Goal: Task Accomplishment & Management: Complete application form

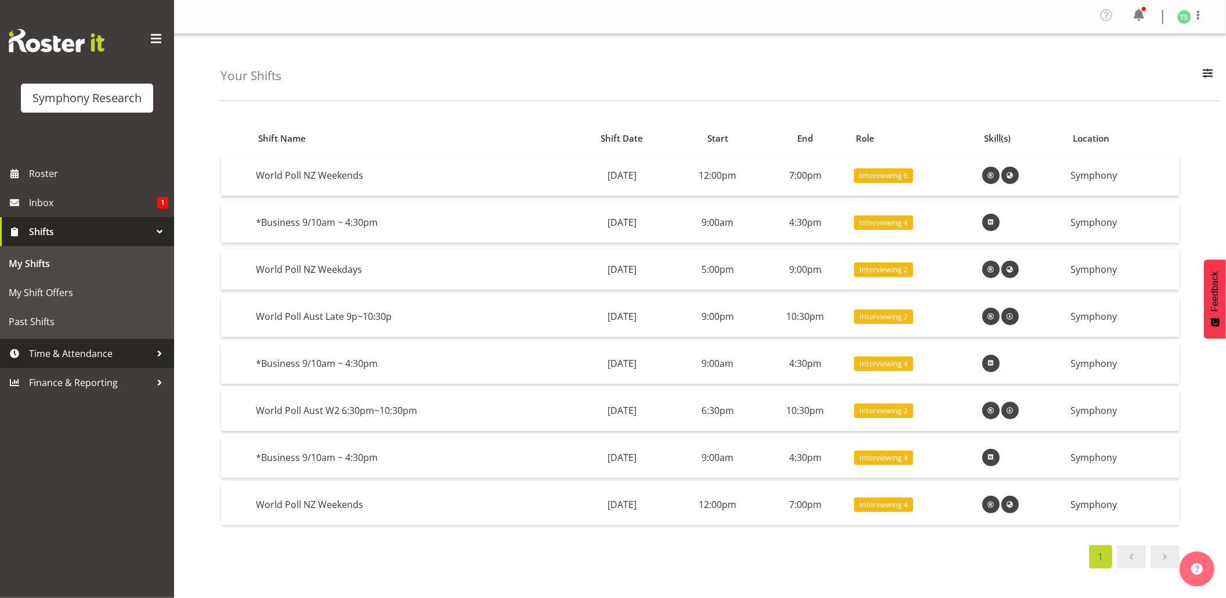
click at [86, 352] on span "Time & Attendance" at bounding box center [90, 353] width 122 height 17
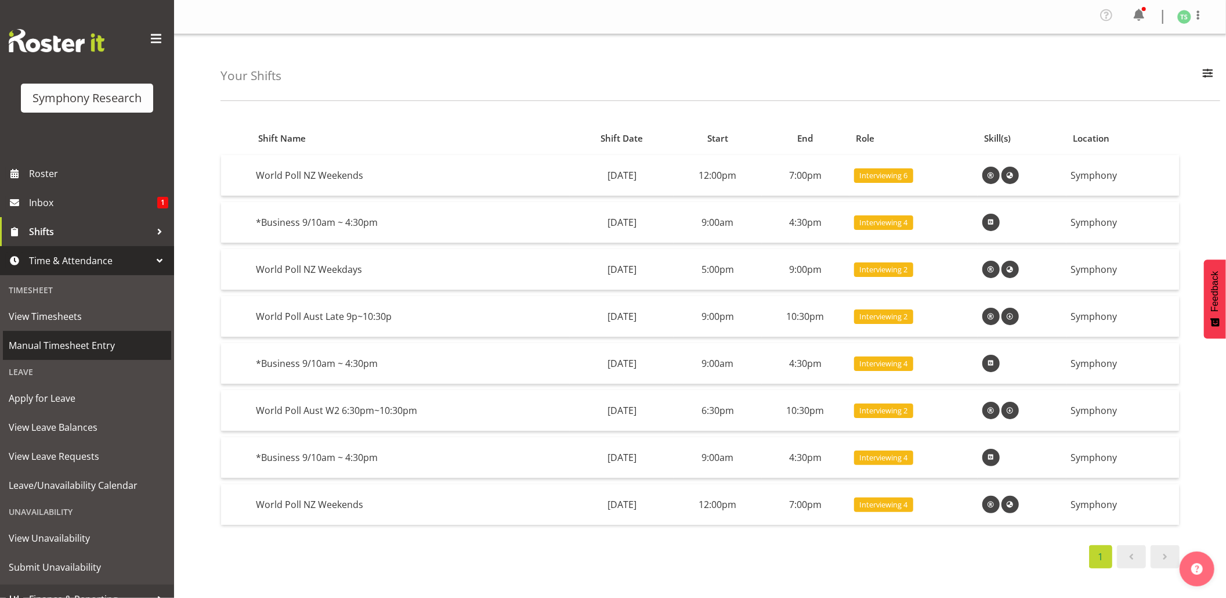
click at [56, 339] on span "Manual Timesheet Entry" at bounding box center [87, 345] width 157 height 17
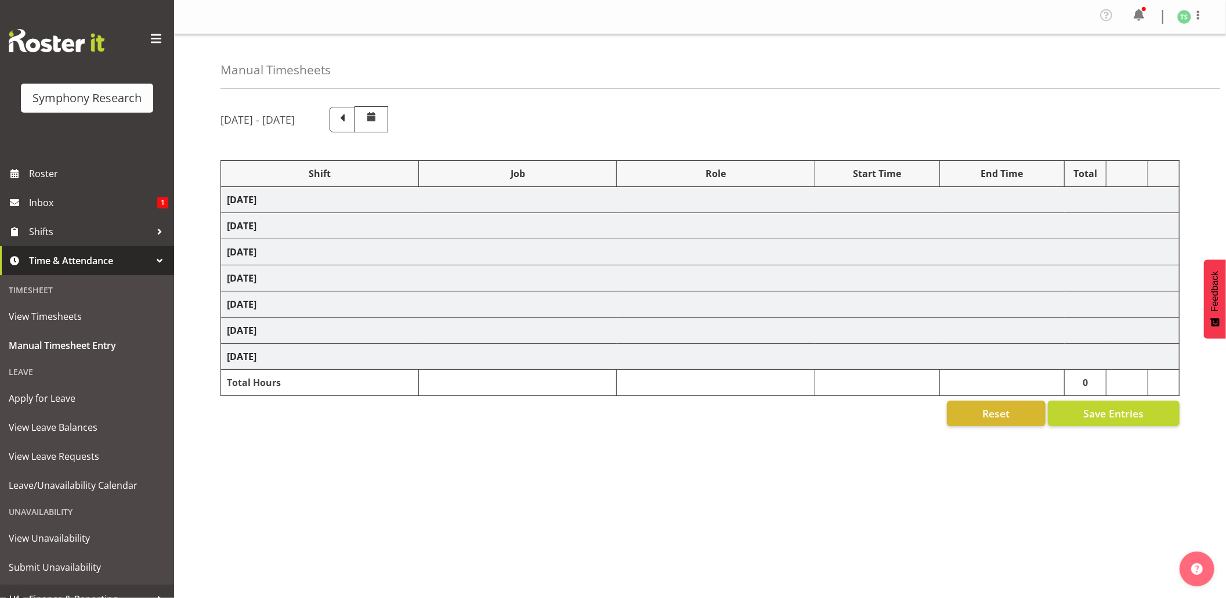
select select "26078"
select select "10576"
select select "26078"
select select "10576"
select select "47"
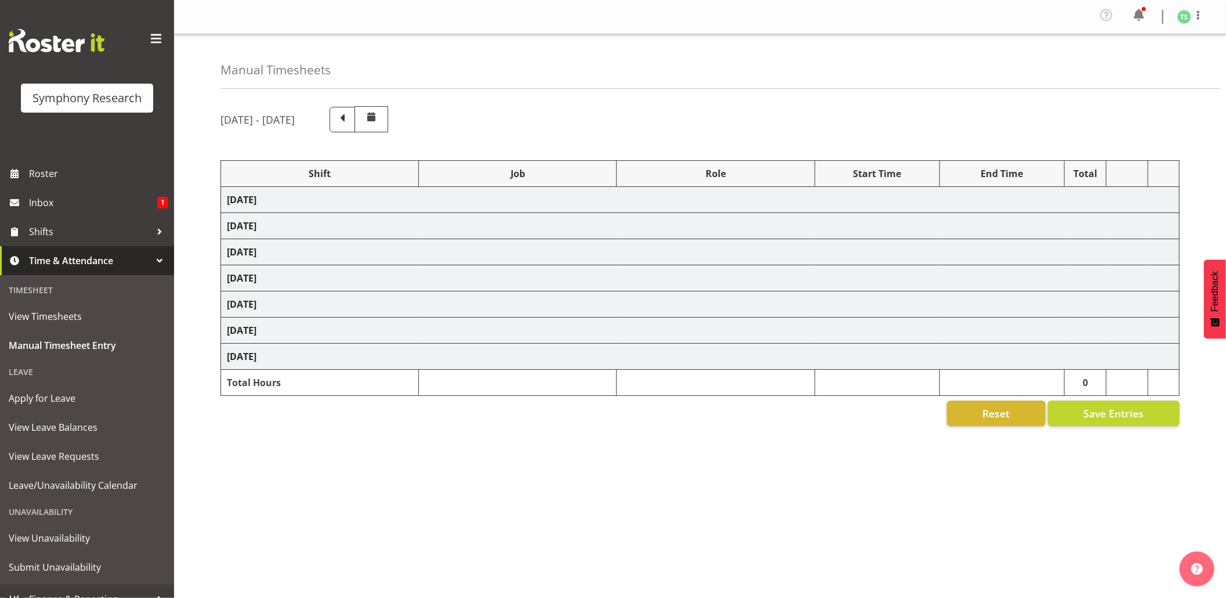
select select "26078"
select select "9426"
select select "47"
select select "56692"
select select "10499"
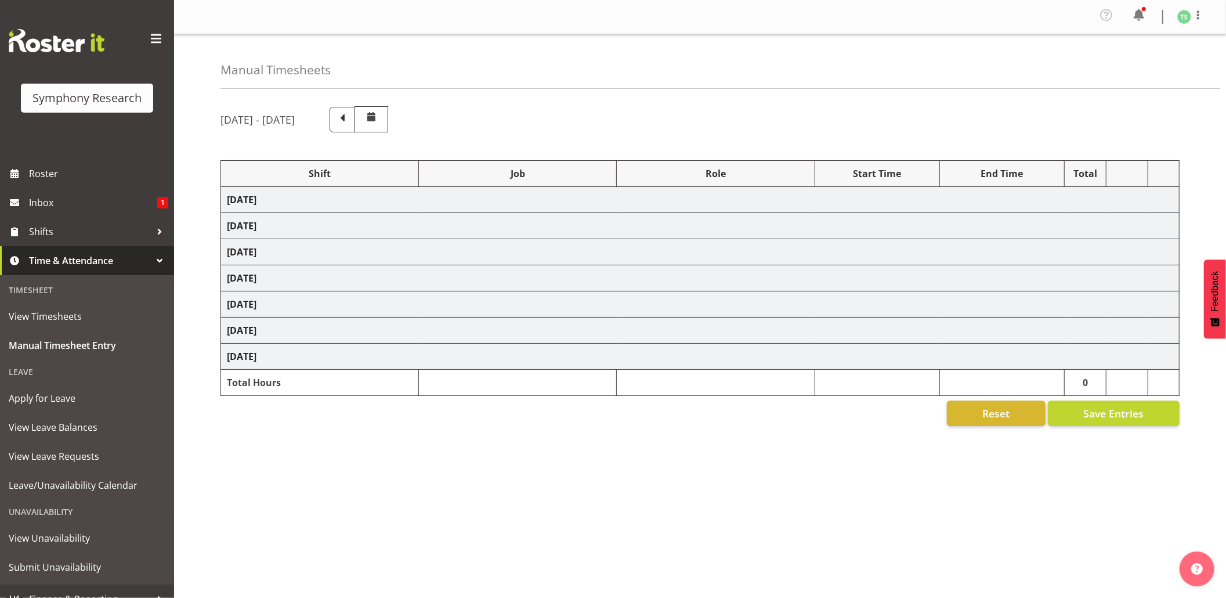
select select "47"
select select "26078"
select select "10576"
select select "47"
select select "26078"
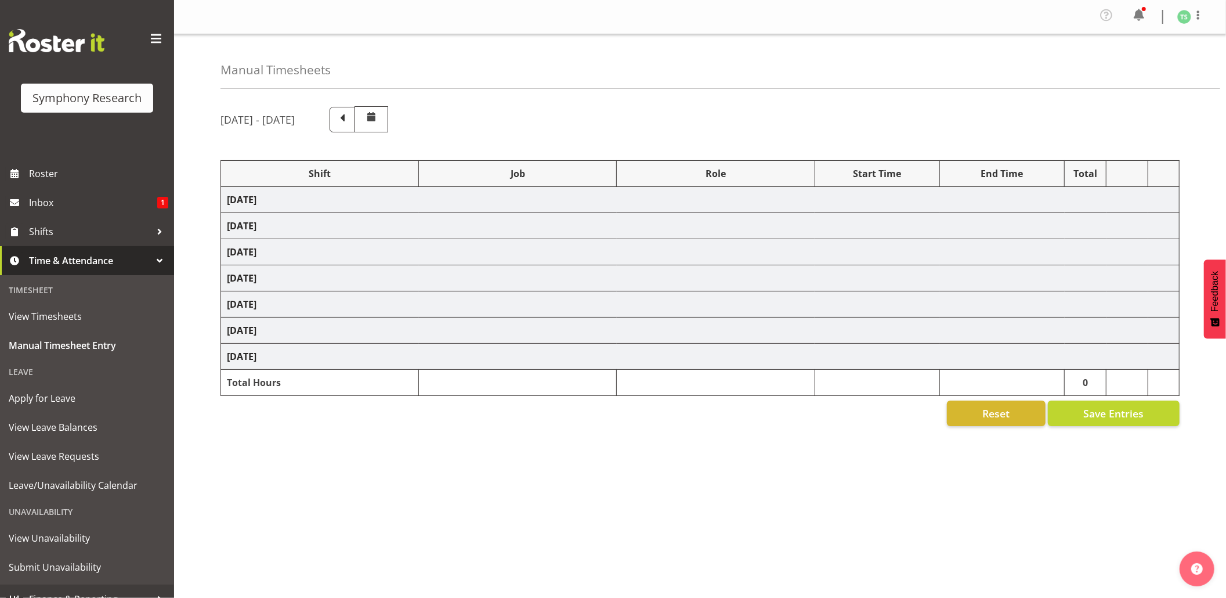
select select "10576"
select select "47"
select select "26078"
select select "10499"
select select "47"
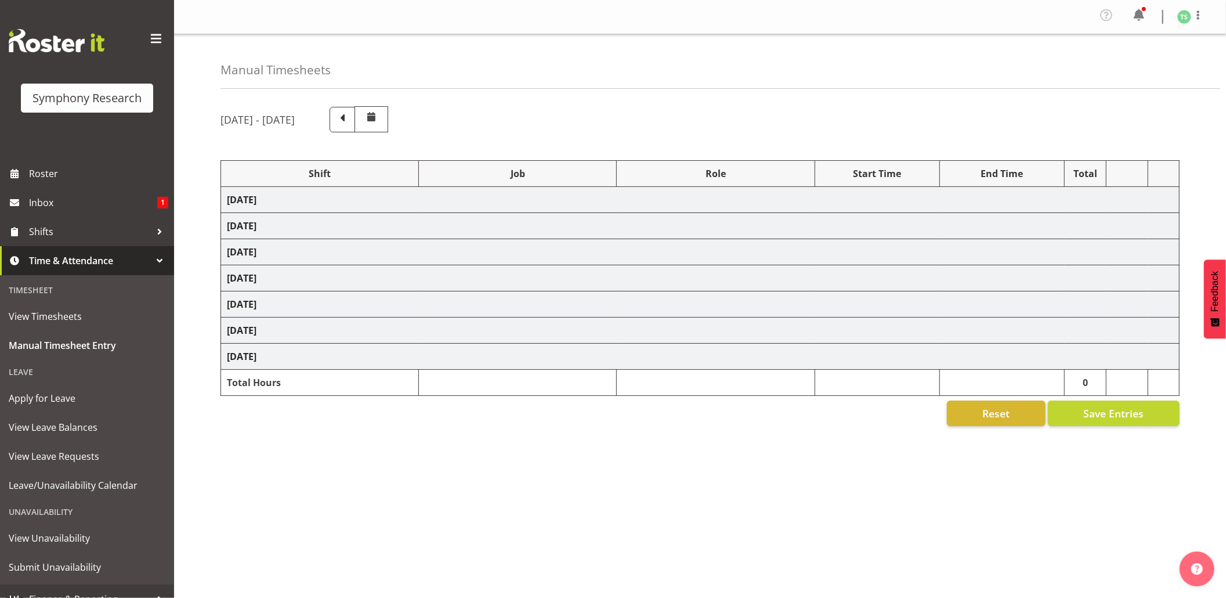
select select "26078"
select select "10527"
select select "47"
select select "10527"
select select "47"
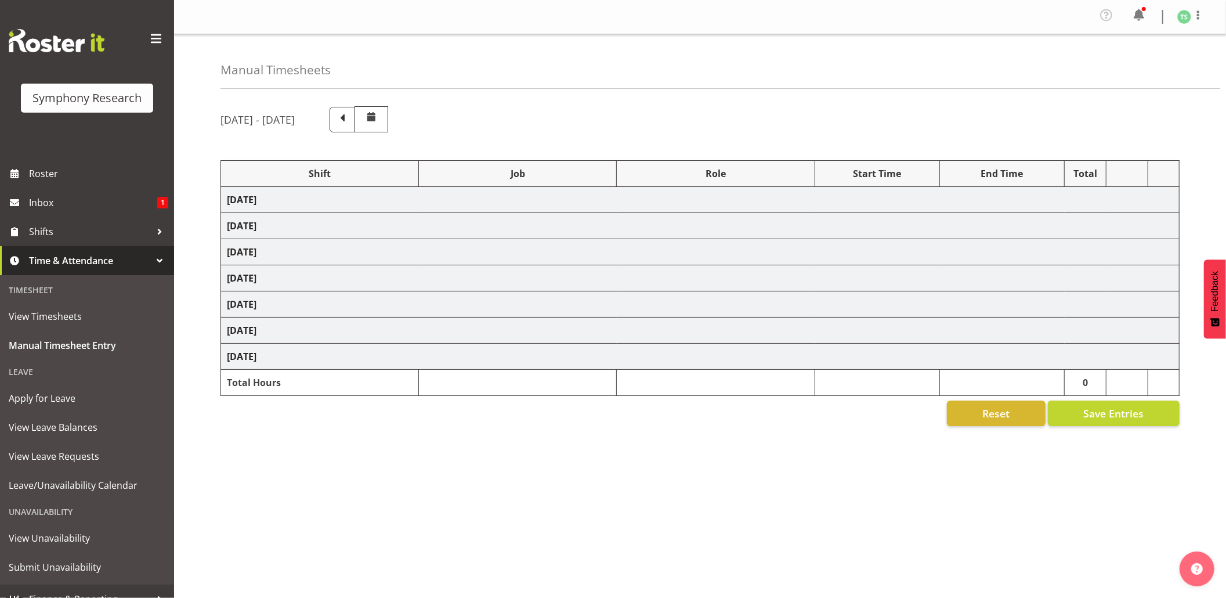
select select "10499"
select select "47"
select select "10499"
select select "47"
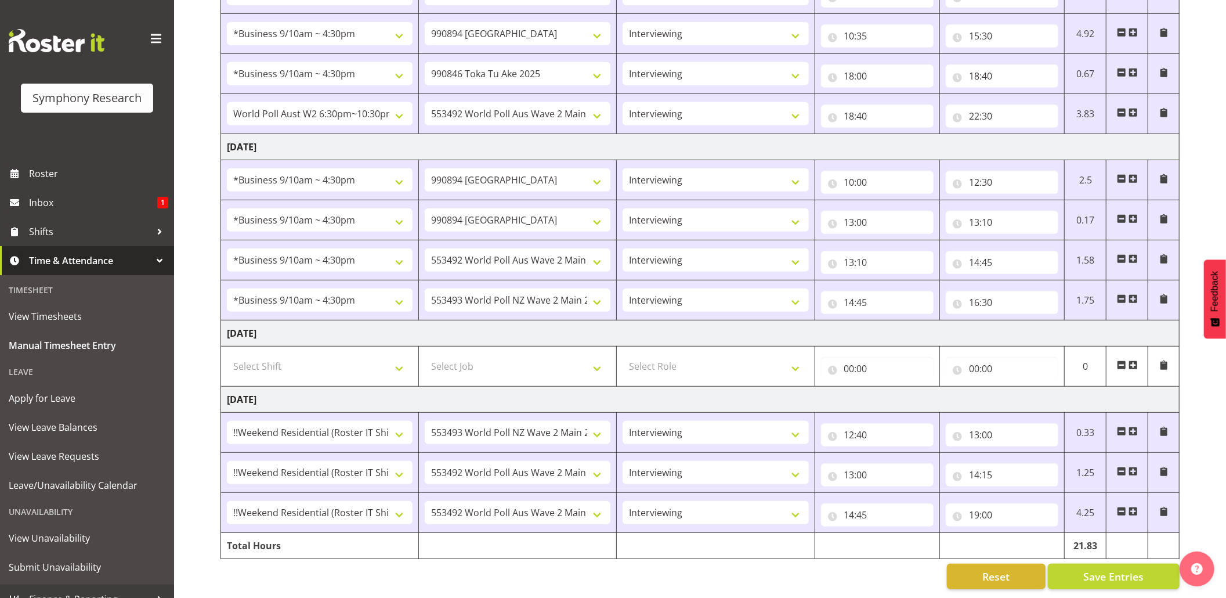
scroll to position [455, 0]
click at [985, 504] on input "19:00" at bounding box center [1002, 514] width 113 height 23
click at [1054, 533] on select "00 01 02 03 04 05 06 07 08 09 10 11 12 13 14 15 16 17 18 19 20 21 22 23 24 25 2…" at bounding box center [1055, 544] width 26 height 23
select select "30"
click at [1042, 533] on select "00 01 02 03 04 05 06 07 08 09 10 11 12 13 14 15 16 17 18 19 20 21 22 23 24 25 2…" at bounding box center [1055, 544] width 26 height 23
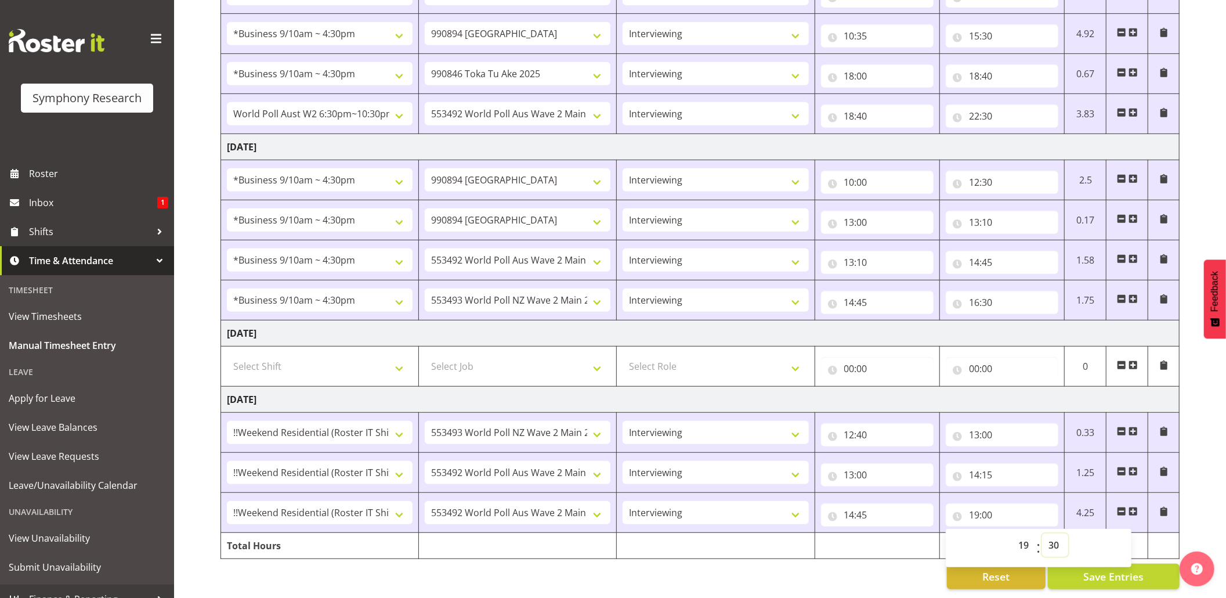
type input "19:30"
click at [1091, 569] on span "Save Entries" at bounding box center [1113, 576] width 60 height 15
click at [1095, 564] on div "Timesheet Entries Save" at bounding box center [1136, 560] width 111 height 14
click at [1099, 569] on span "Save Entries" at bounding box center [1113, 576] width 60 height 15
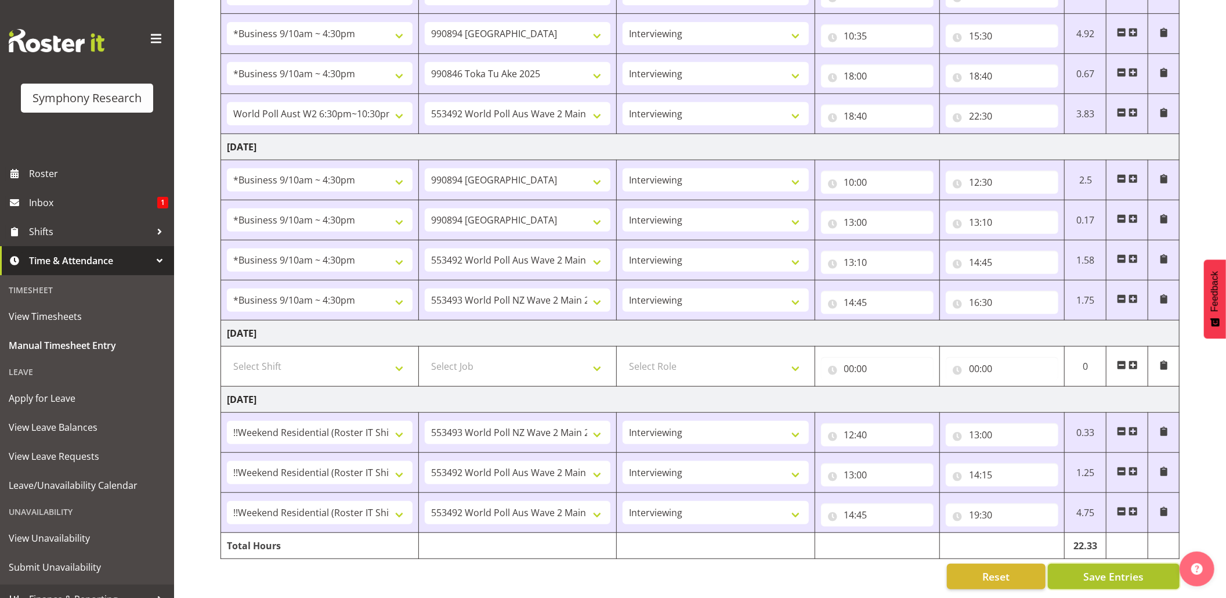
click at [1099, 569] on span "Save Entries" at bounding box center [1113, 576] width 60 height 15
click at [1099, 563] on div "Timesheet Entries Save" at bounding box center [1136, 560] width 111 height 14
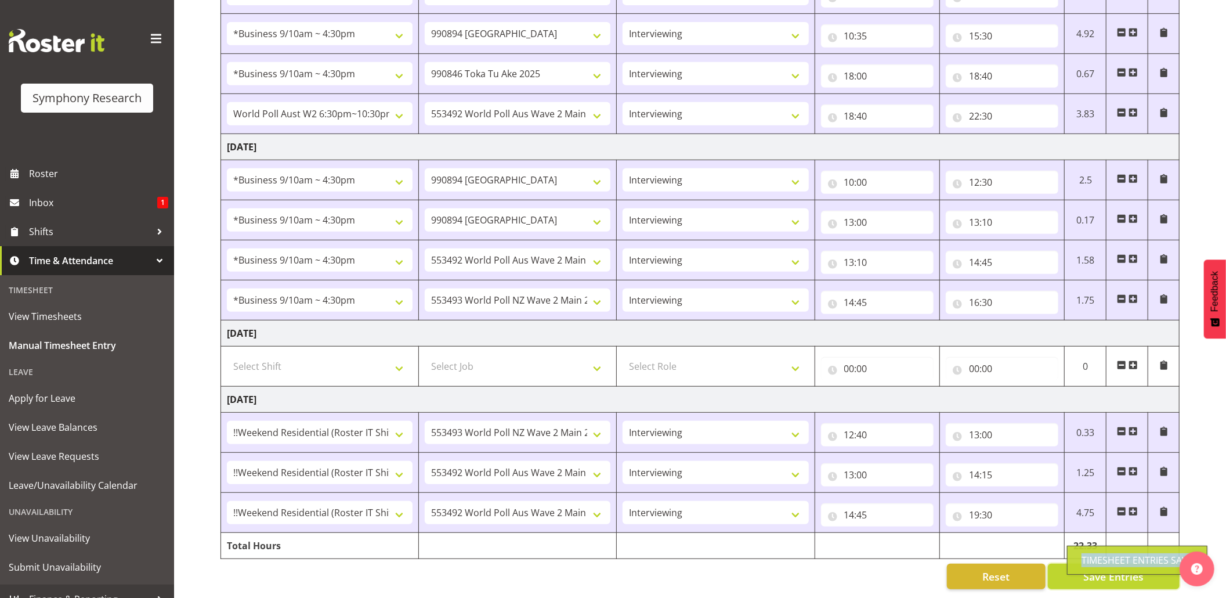
click at [1099, 563] on div "Timesheet Entries Save" at bounding box center [1136, 560] width 111 height 14
click at [1116, 569] on span "Save Entries" at bounding box center [1113, 576] width 60 height 15
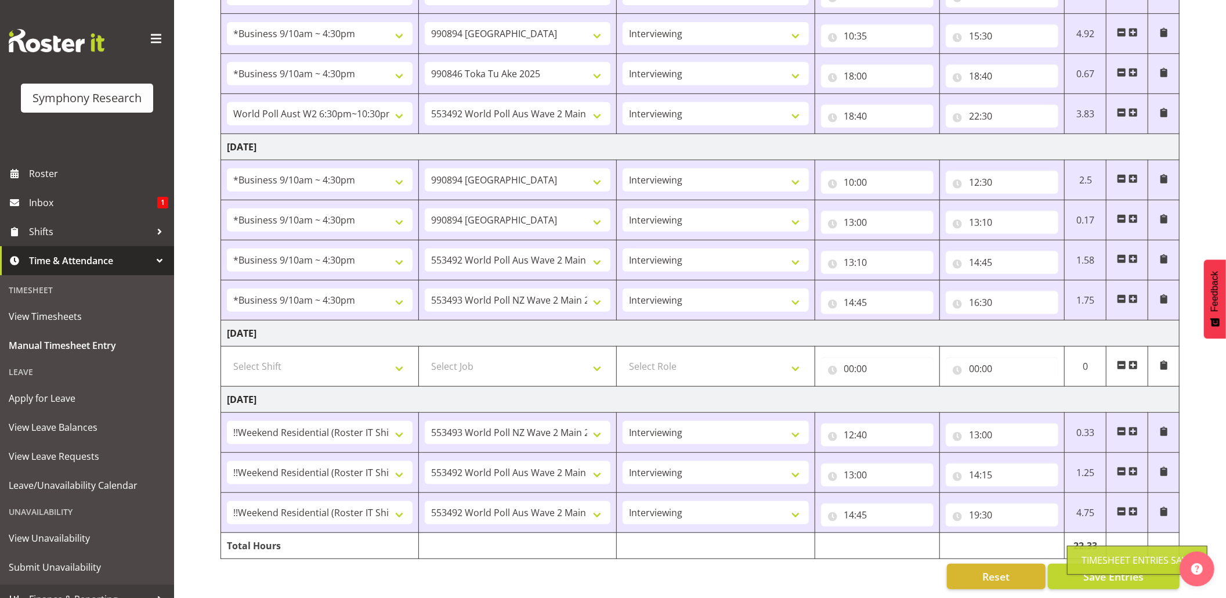
click at [1101, 562] on div "Timesheet Entries Save" at bounding box center [1136, 560] width 111 height 14
click at [1099, 560] on div "Timesheet Entries Save" at bounding box center [1136, 560] width 111 height 14
click at [1099, 559] on div "Timesheet Entries Save" at bounding box center [1136, 560] width 111 height 14
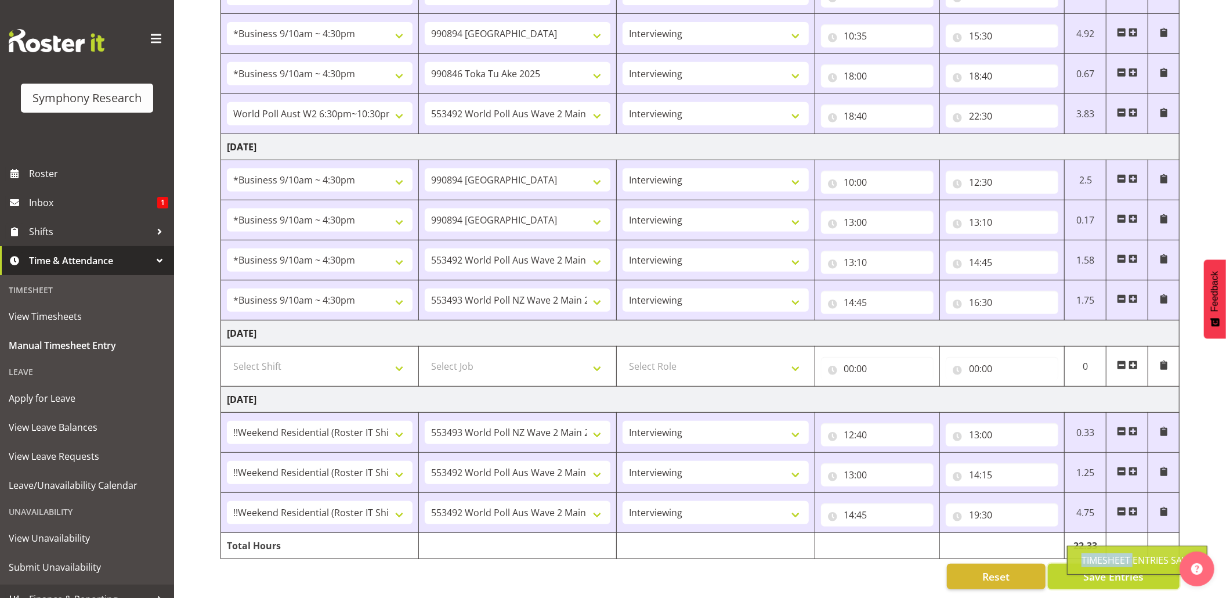
click at [1096, 563] on button "Save Entries" at bounding box center [1114, 576] width 132 height 26
click at [1100, 551] on div "[DATE] - [DATE] Shift Job Role Start Time End Time Total [DATE] Select Shift !!…" at bounding box center [722, 129] width 1005 height 938
click at [1100, 558] on div "Timesheet Entries Save" at bounding box center [1136, 560] width 111 height 14
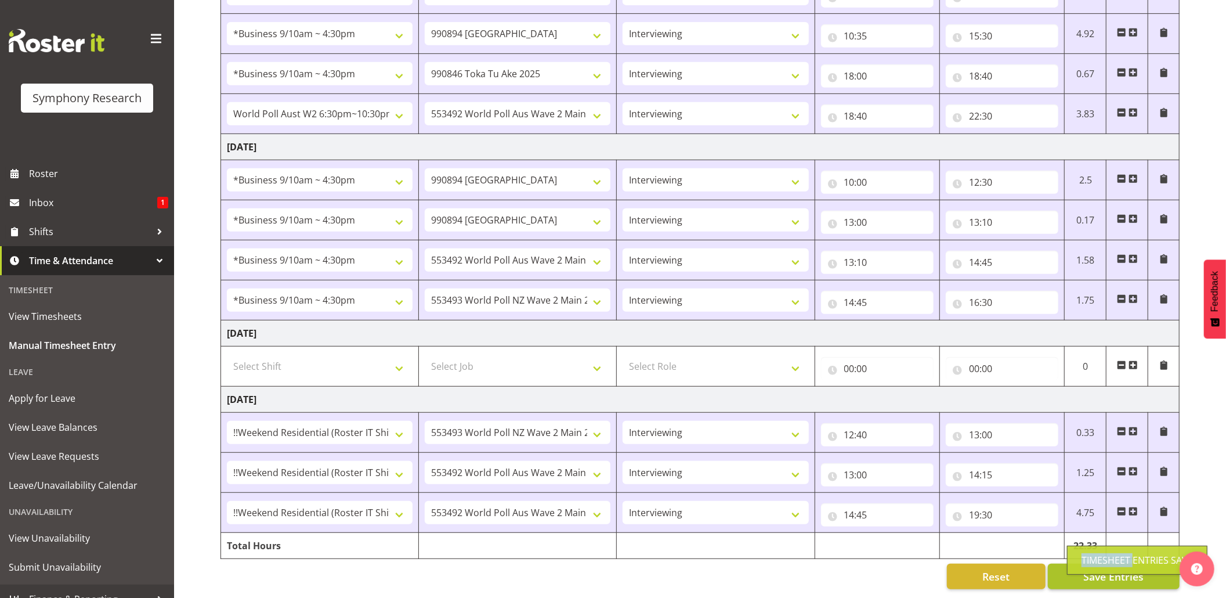
click at [1100, 558] on div "Timesheet Entries Save" at bounding box center [1136, 560] width 111 height 14
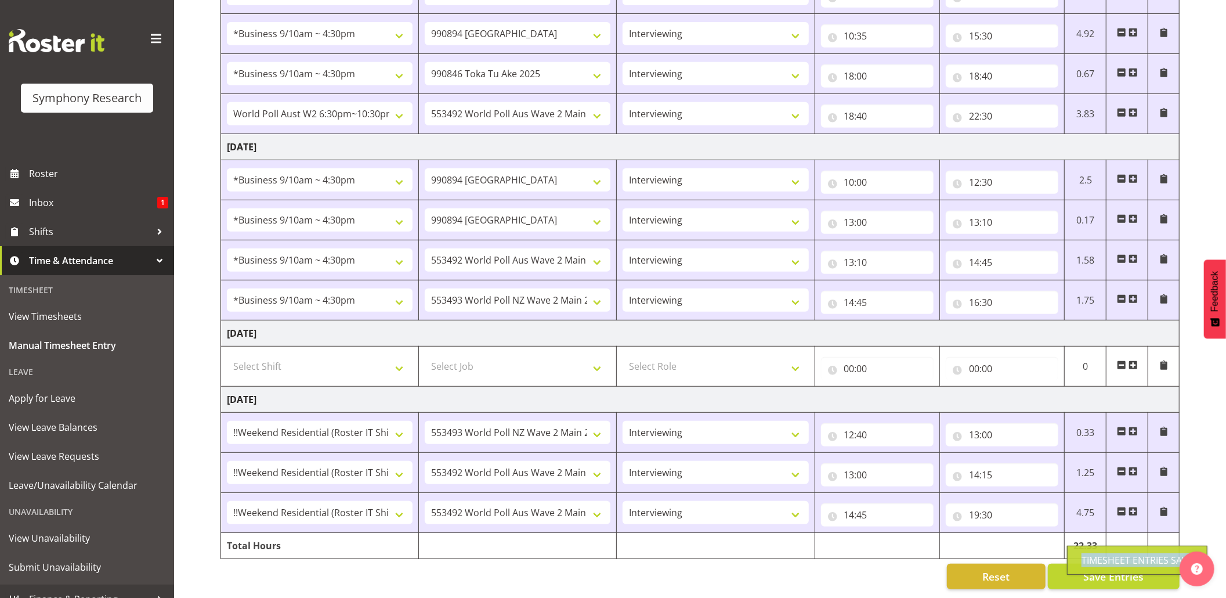
drag, startPoint x: 1100, startPoint y: 558, endPoint x: 428, endPoint y: 87, distance: 821.1
click at [1096, 552] on div "Timesheet Entries Save" at bounding box center [1137, 559] width 140 height 29
click at [1069, 563] on button "Save Entries" at bounding box center [1114, 576] width 132 height 26
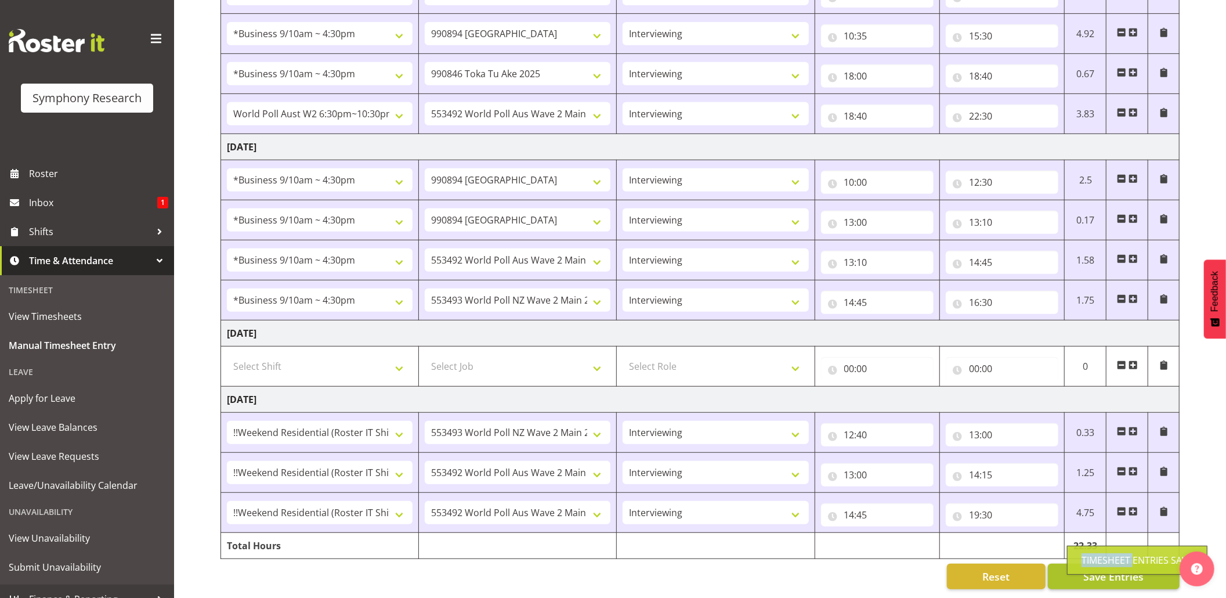
click at [1070, 562] on div "Timesheet Entries Save" at bounding box center [1137, 559] width 140 height 29
